Goal: Navigation & Orientation: Go to known website

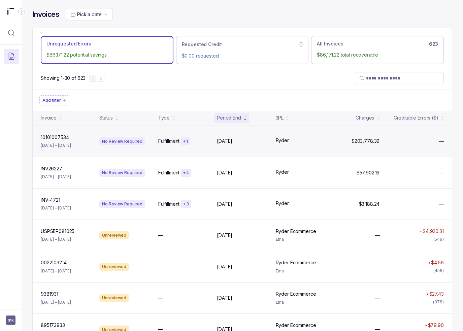
drag, startPoint x: 173, startPoint y: 82, endPoint x: 145, endPoint y: 155, distance: 78.1
click at [173, 82] on div "Showing 1-30 of 623" at bounding box center [242, 78] width 419 height 23
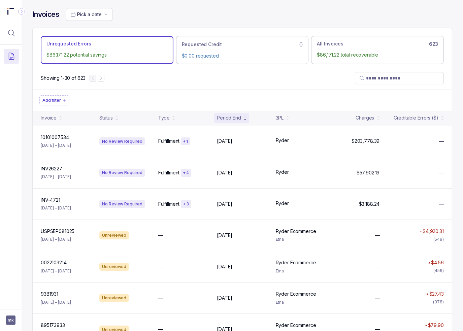
click at [306, 75] on div "Showing 1-30 of 623" at bounding box center [242, 78] width 419 height 23
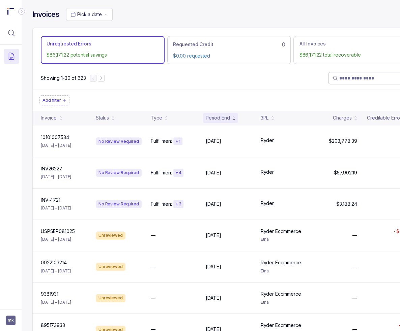
click at [373, 79] on input "search" at bounding box center [375, 78] width 73 height 7
click at [8, 319] on span "mk" at bounding box center [10, 320] width 9 height 9
click at [11, 307] on icon at bounding box center [10, 305] width 5 height 5
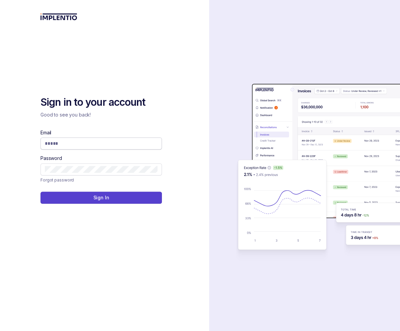
click at [85, 146] on input "Email" at bounding box center [101, 143] width 113 height 7
click at [85, 145] on input "Email" at bounding box center [101, 143] width 113 height 7
type input "**********"
